Goal: Task Accomplishment & Management: Manage account settings

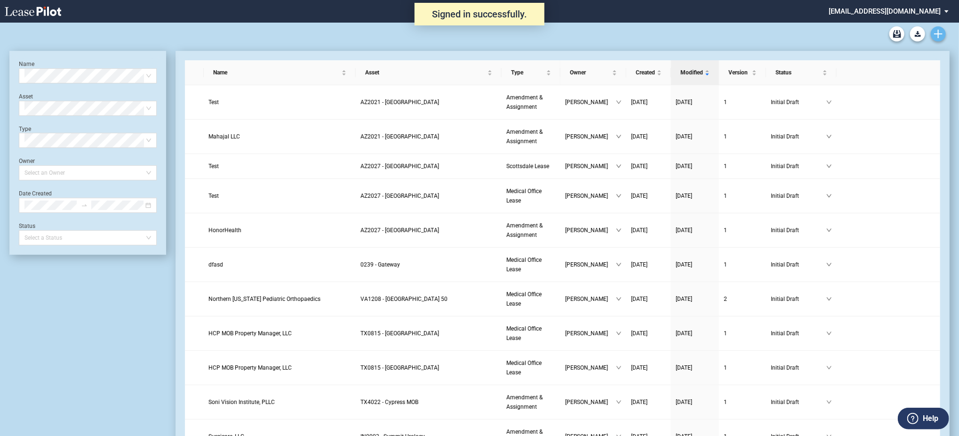
click at [942, 35] on icon "Create new document" at bounding box center [938, 34] width 8 height 8
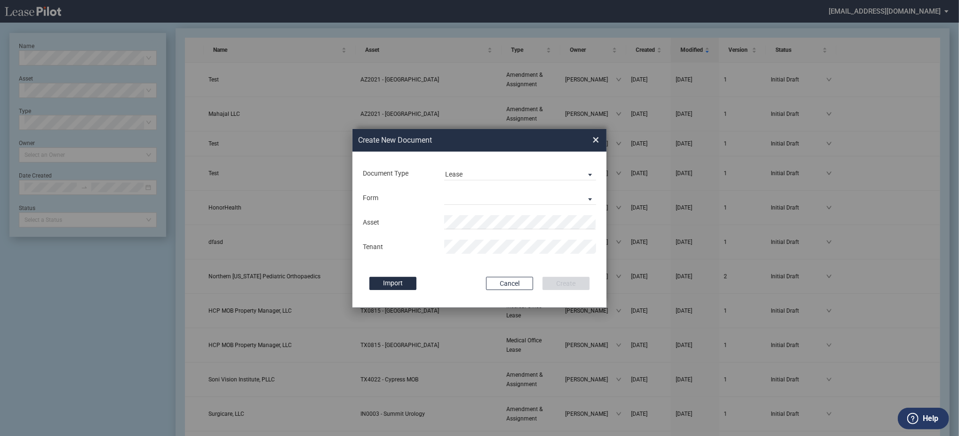
click at [473, 165] on md-input-container "Document Type Lease Lease Amendment" at bounding box center [479, 173] width 235 height 16
drag, startPoint x: 476, startPoint y: 170, endPoint x: 477, endPoint y: 193, distance: 23.1
click at [476, 170] on span "Lease" at bounding box center [512, 174] width 135 height 9
click at [477, 196] on div "Amendment" at bounding box center [465, 197] width 40 height 10
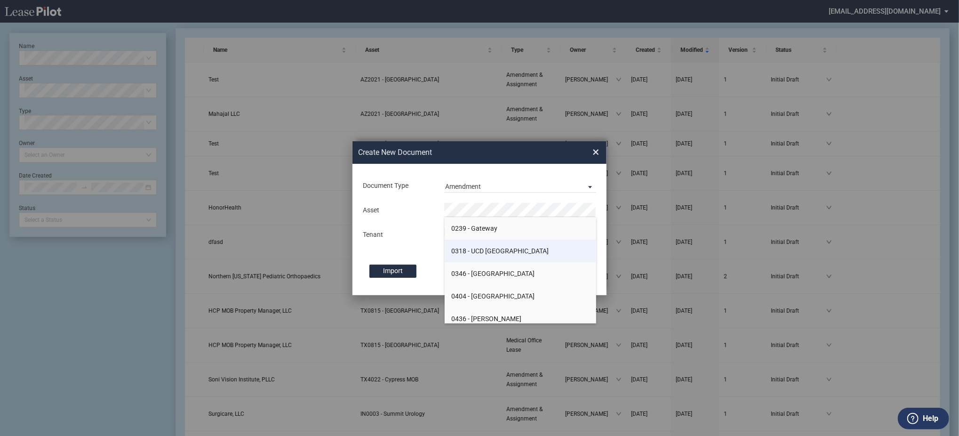
click at [479, 244] on li "0318 - UCD Midtown Clinic" at bounding box center [521, 251] width 152 height 23
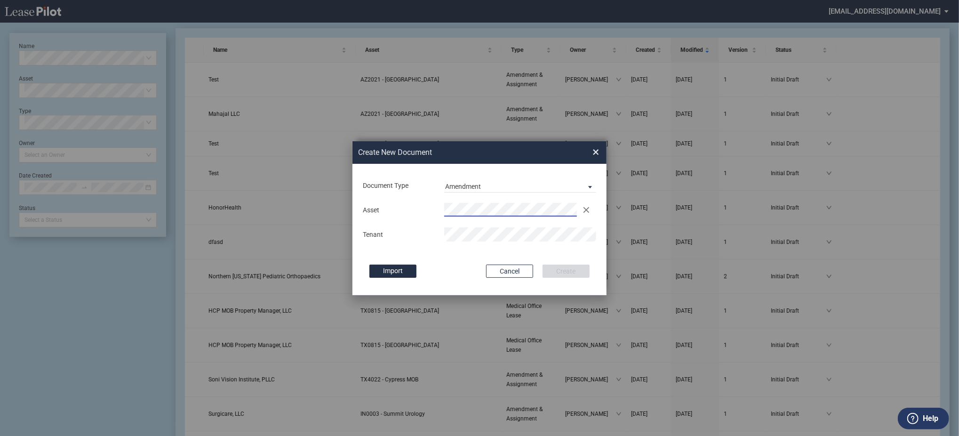
click at [472, 217] on md-input-container "Asset Clear" at bounding box center [479, 210] width 235 height 16
click at [543, 264] on button "Create" at bounding box center [566, 270] width 47 height 13
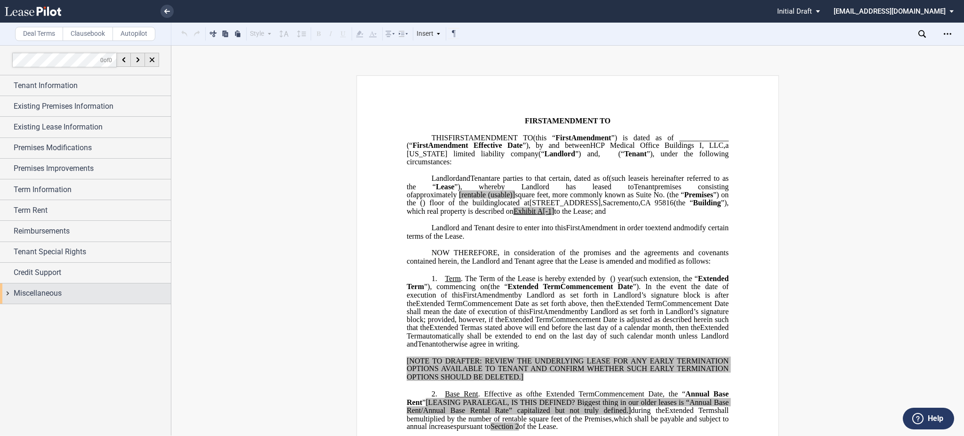
click at [20, 299] on span "Miscellaneous" at bounding box center [38, 293] width 48 height 11
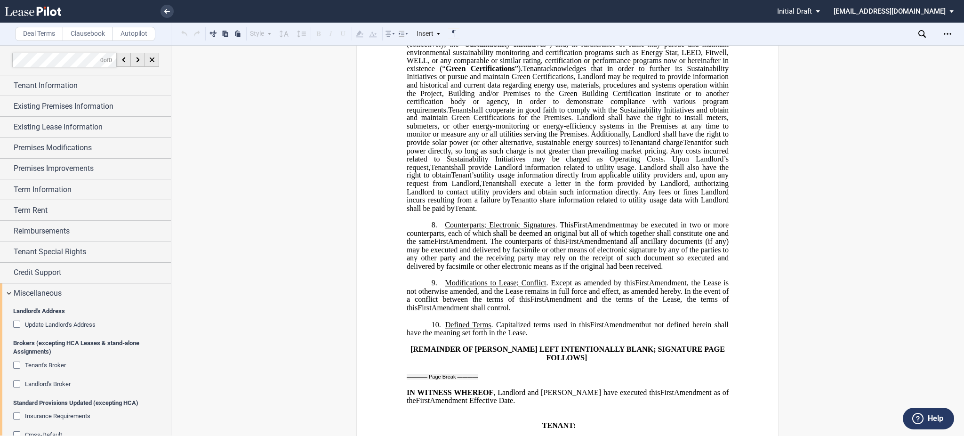
scroll to position [1568, 0]
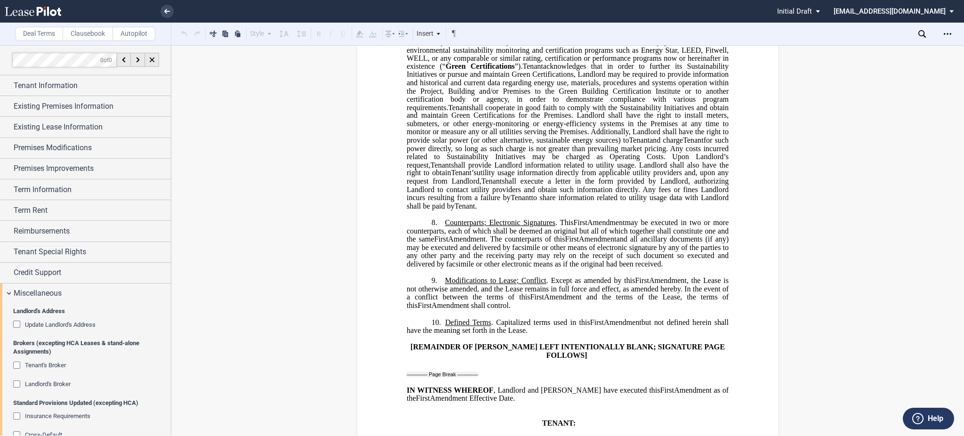
click at [72, 323] on span "Update Landlord's Address" at bounding box center [60, 324] width 71 height 7
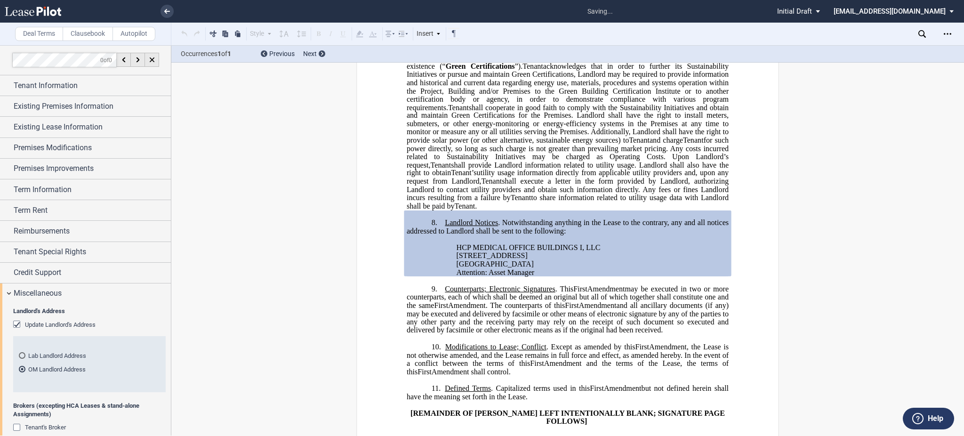
click at [68, 355] on md-radio-button "Lab Landlord Address" at bounding box center [89, 355] width 141 height 8
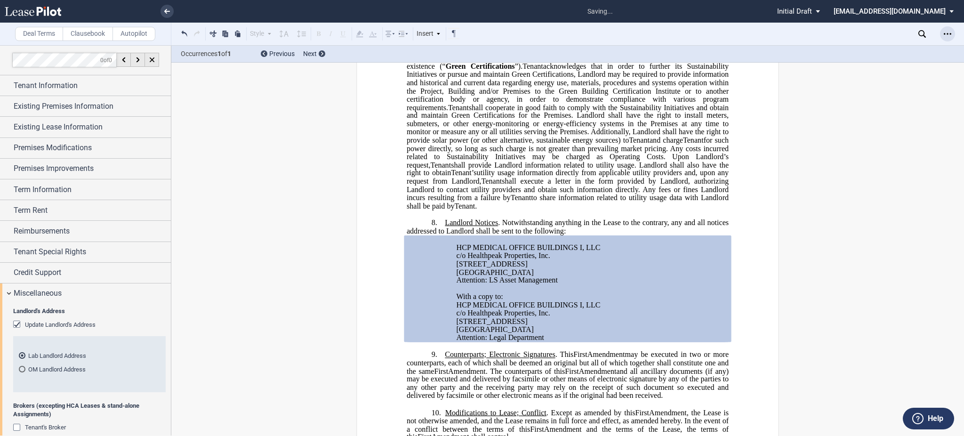
click at [942, 32] on div "Open Lease options menu" at bounding box center [947, 33] width 15 height 15
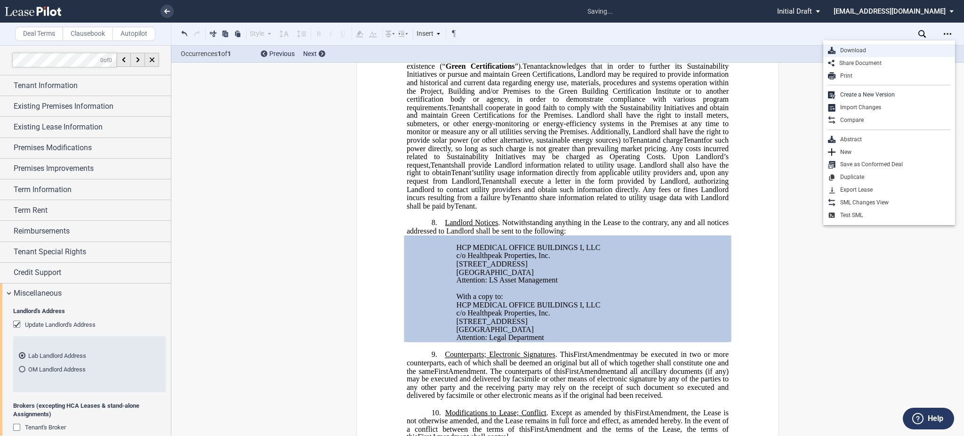
click at [858, 45] on div "Download" at bounding box center [889, 50] width 132 height 13
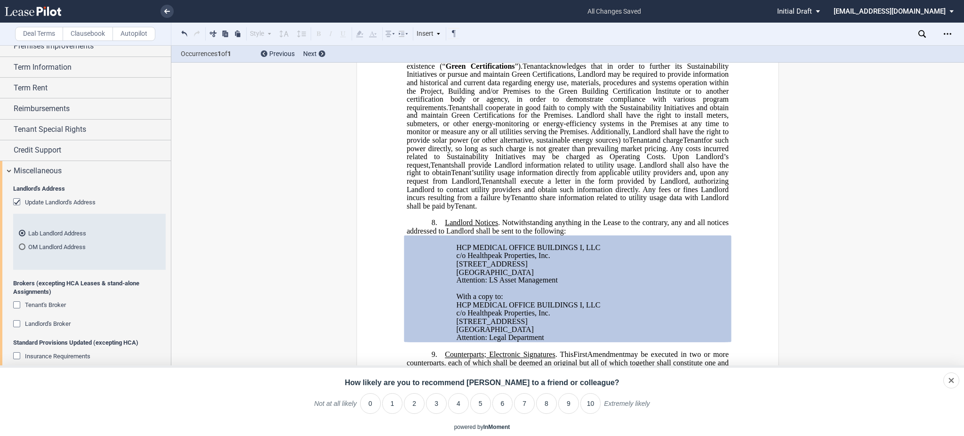
scroll to position [125, 0]
click at [73, 245] on md-radio-button "OM Landlord Address" at bounding box center [89, 243] width 141 height 8
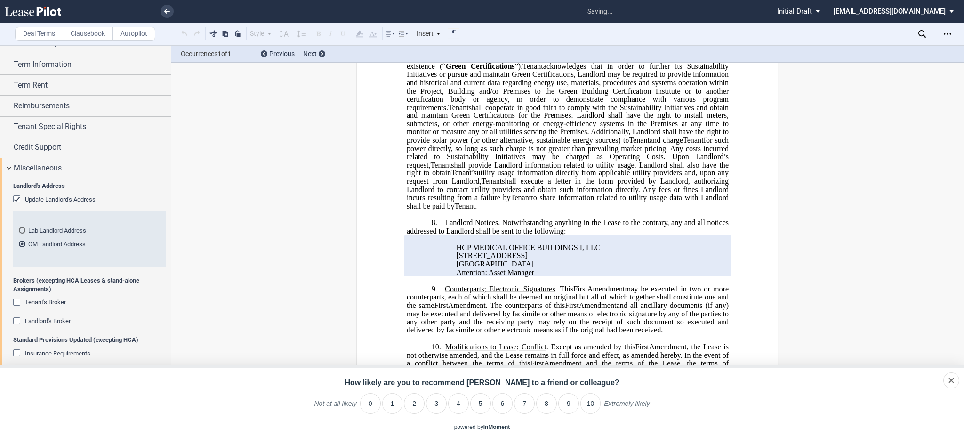
click at [76, 231] on md-radio-button "Lab Landlord Address" at bounding box center [89, 230] width 141 height 8
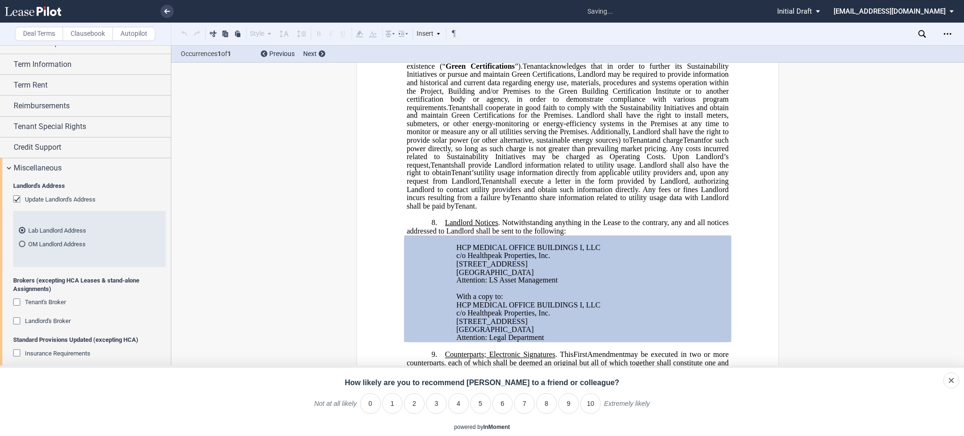
click at [72, 244] on md-radio-button "OM Landlord Address" at bounding box center [89, 243] width 141 height 8
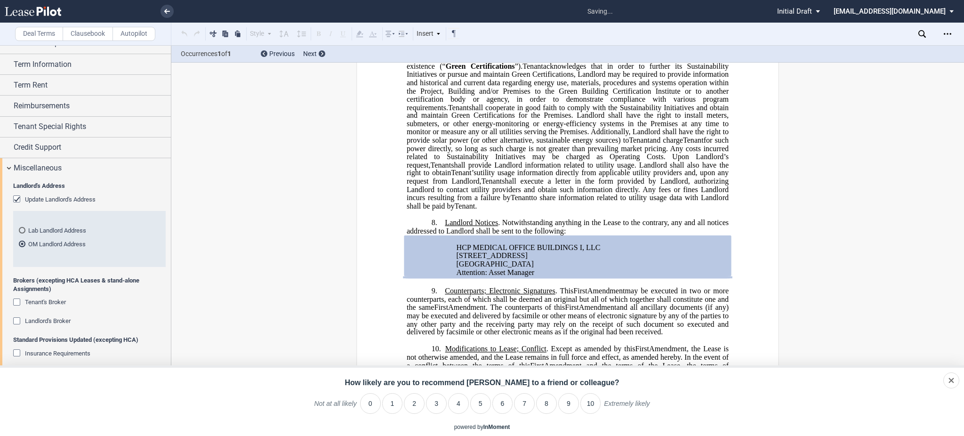
drag, startPoint x: 169, startPoint y: 10, endPoint x: 592, endPoint y: 38, distance: 423.5
click at [169, 10] on icon at bounding box center [167, 11] width 6 height 5
click at [159, 8] on li at bounding box center [134, 11] width 77 height 23
click at [162, 12] on link at bounding box center [166, 11] width 13 height 13
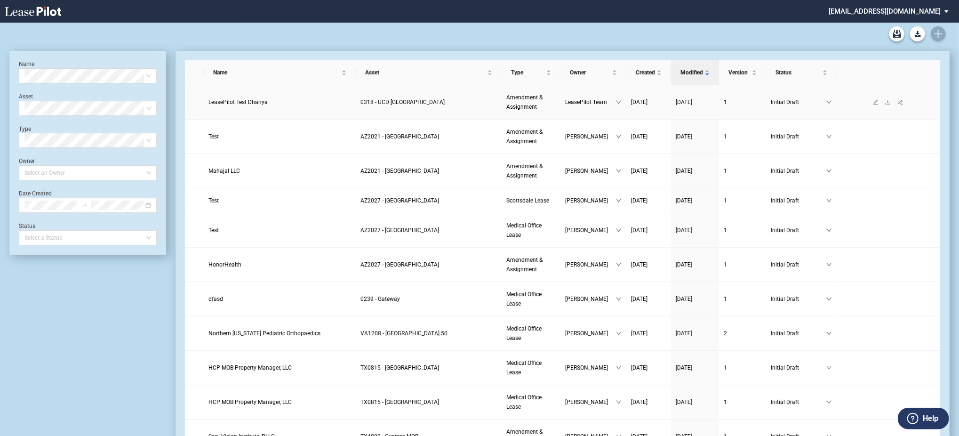
click at [887, 104] on link at bounding box center [888, 102] width 12 height 7
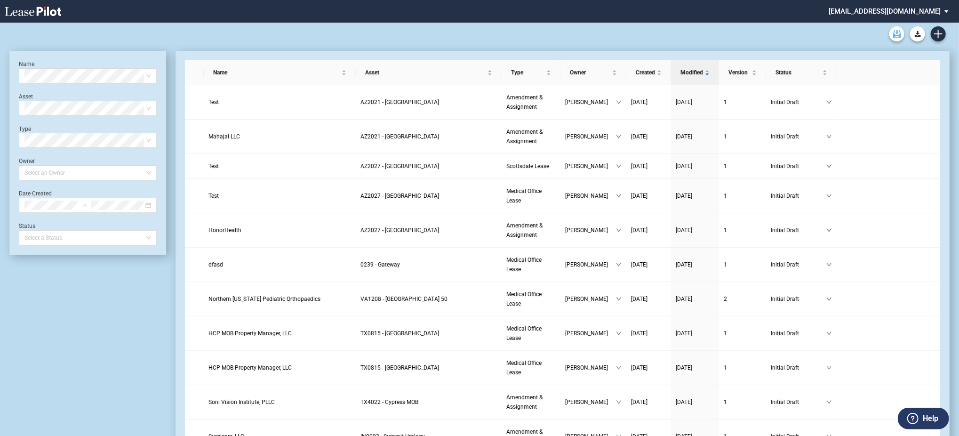
click at [897, 40] on link "Archive" at bounding box center [896, 33] width 15 height 15
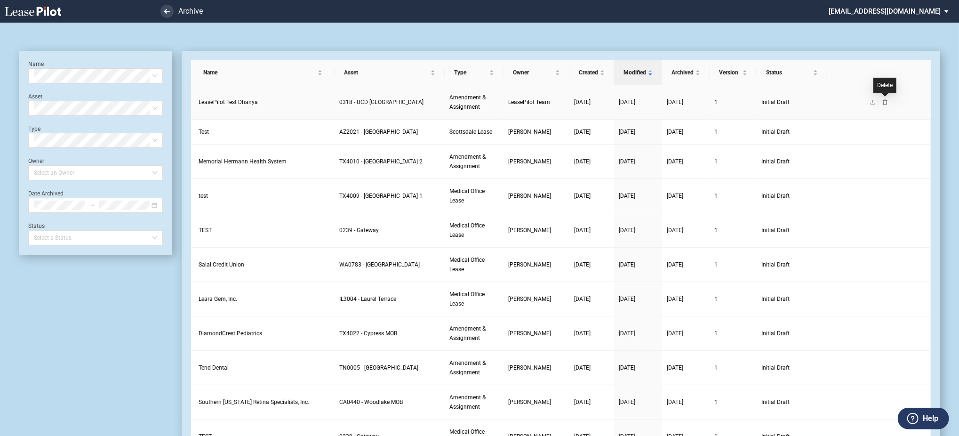
click at [887, 100] on icon "delete" at bounding box center [885, 102] width 6 height 6
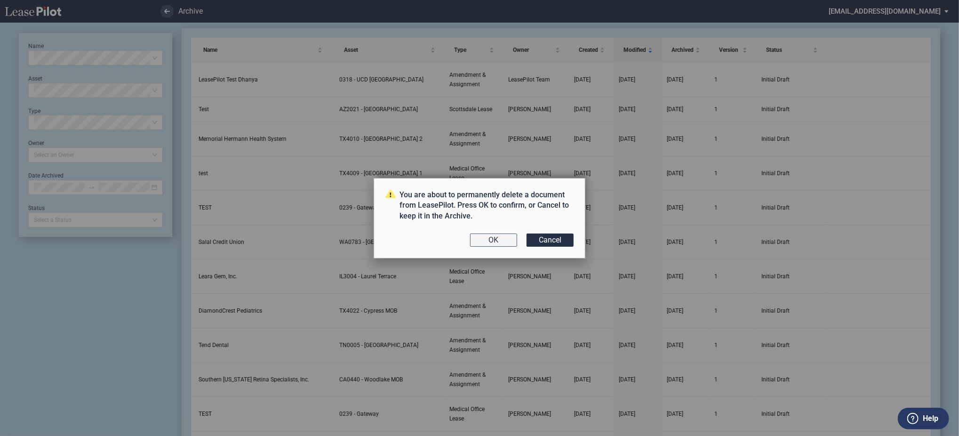
click at [495, 240] on button "OK" at bounding box center [493, 239] width 47 height 13
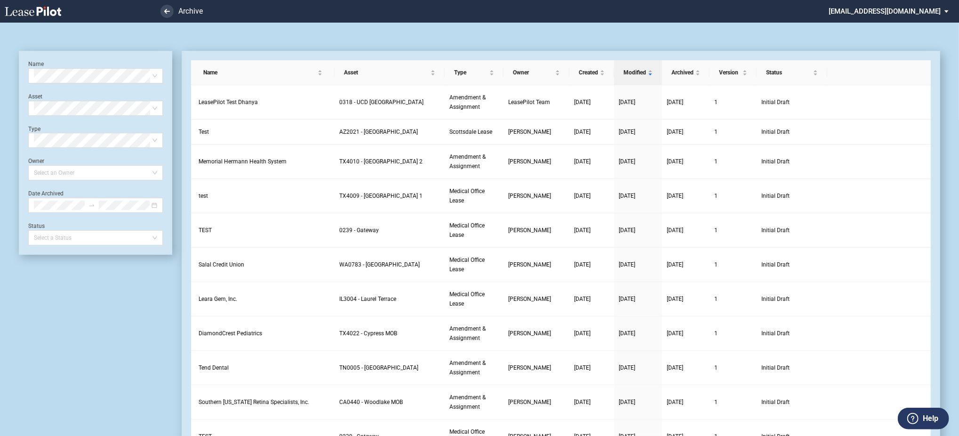
scroll to position [23, 0]
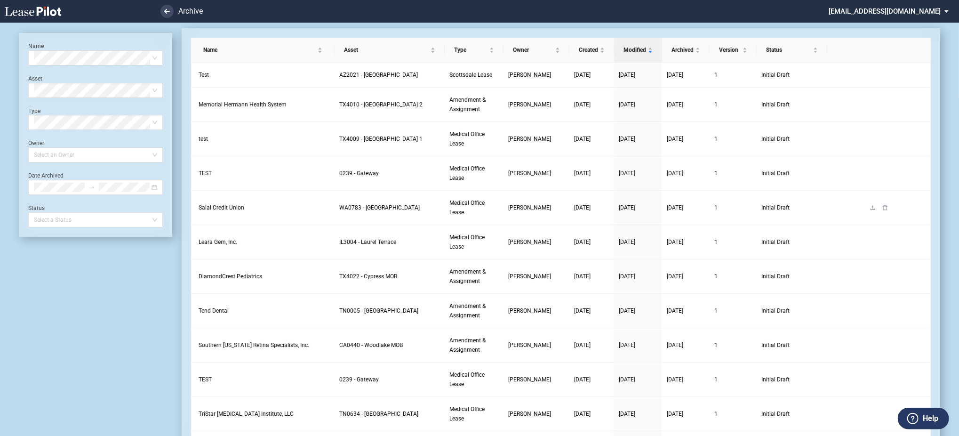
scroll to position [23, 0]
click at [78, 65] on div "Name Select name Asset Select Asset Type Select Type Owner Select an Owner Date…" at bounding box center [95, 134] width 135 height 185
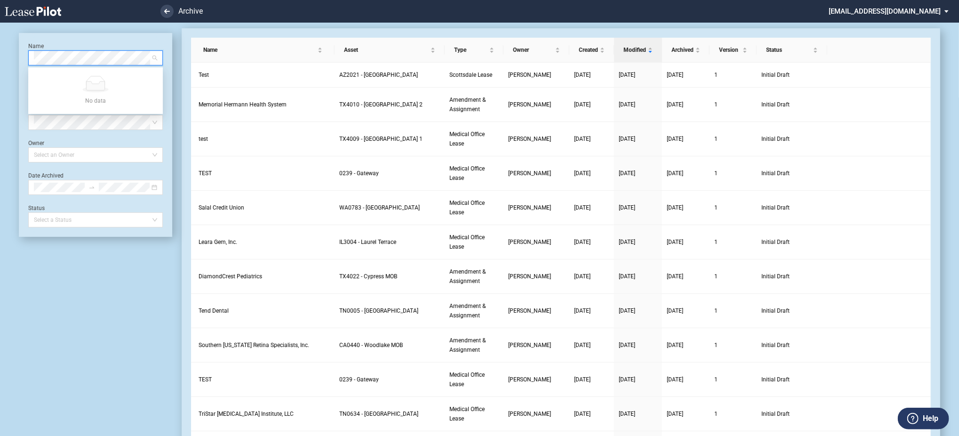
click at [31, 12] on icon at bounding box center [33, 11] width 56 height 9
